Goal: Transaction & Acquisition: Book appointment/travel/reservation

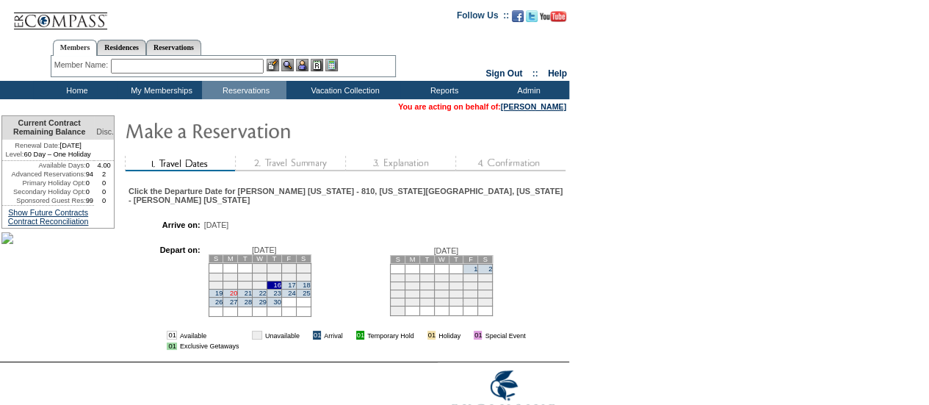
click at [237, 297] on link "20" at bounding box center [233, 292] width 7 height 7
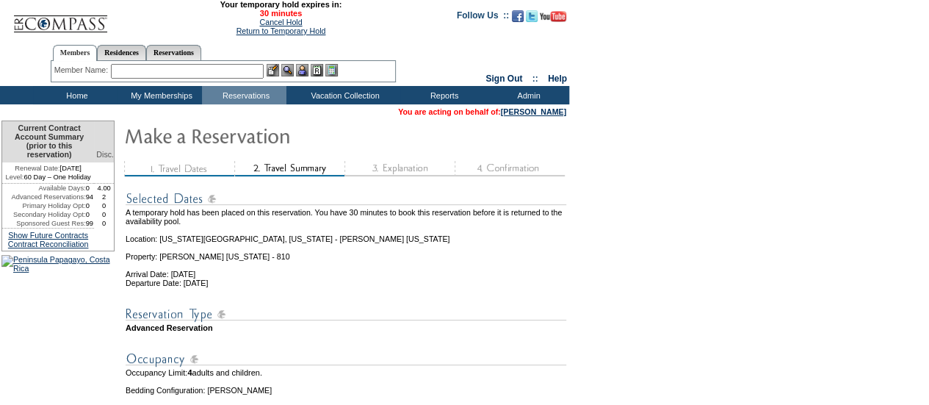
scroll to position [197, 0]
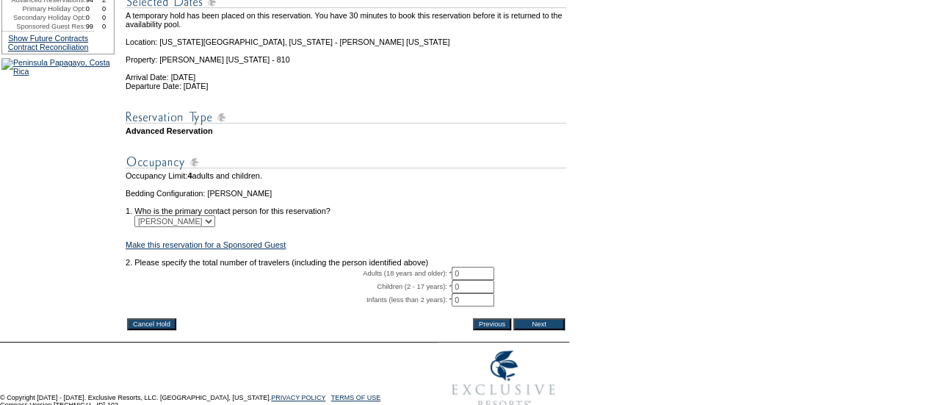
click at [483, 280] on input "0" at bounding box center [473, 273] width 43 height 13
type input "2"
click at [538, 330] on input "Next" at bounding box center [538, 324] width 51 height 12
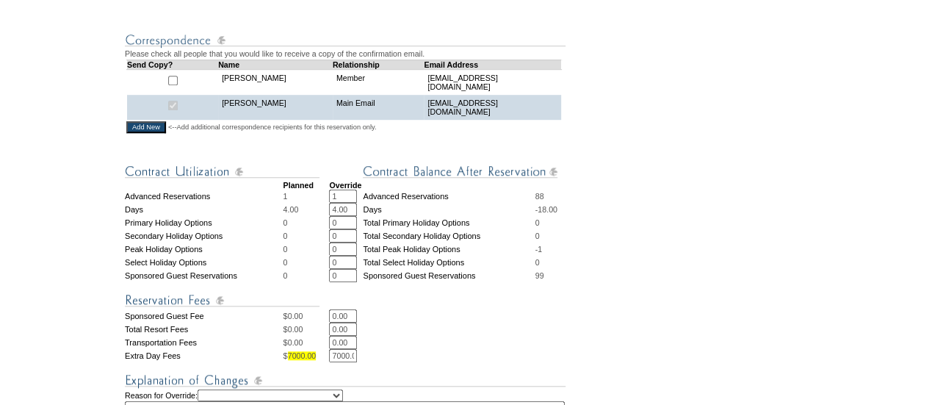
scroll to position [571, 0]
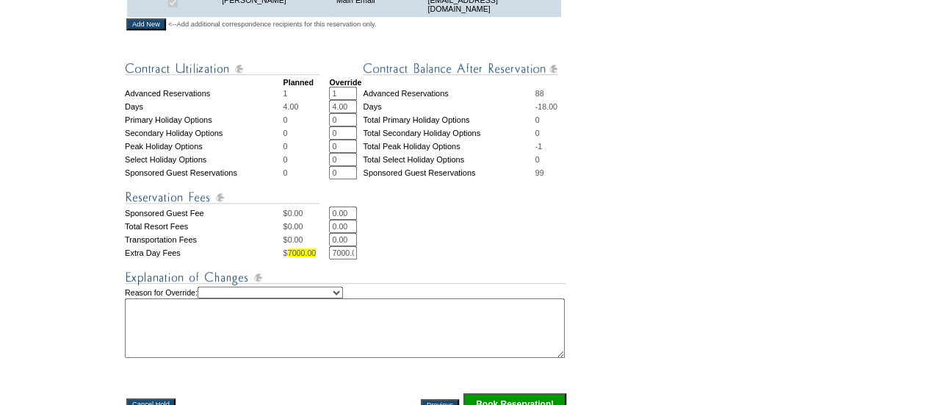
click at [290, 298] on select "Creating Continuous Stay Days Rebooked After Cancellation Editing Occupant Expe…" at bounding box center [270, 292] width 145 height 12
select select "1042"
click at [213, 298] on select "Creating Continuous Stay Days Rebooked After Cancellation Editing Occupant Expe…" at bounding box center [270, 292] width 145 height 12
click at [201, 358] on textarea at bounding box center [345, 327] width 440 height 59
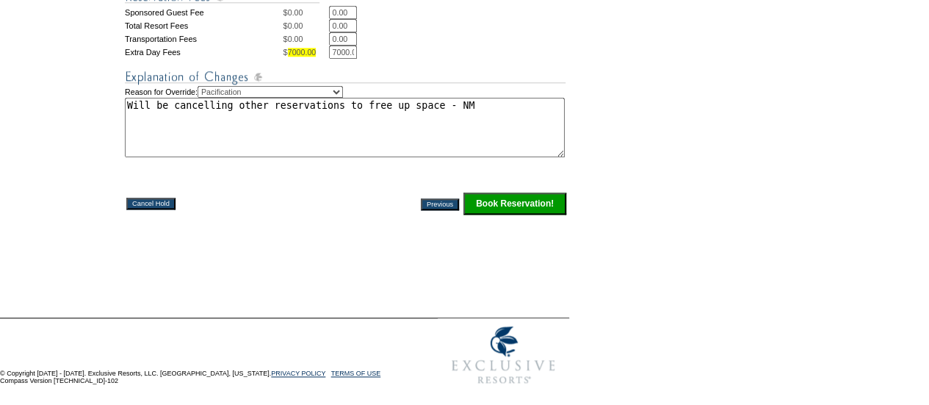
scroll to position [799, 0]
type textarea "Will be cancelling other reservations to free up space - NM"
click at [495, 206] on input "Book Reservation!" at bounding box center [514, 203] width 103 height 22
